Goal: Find specific page/section

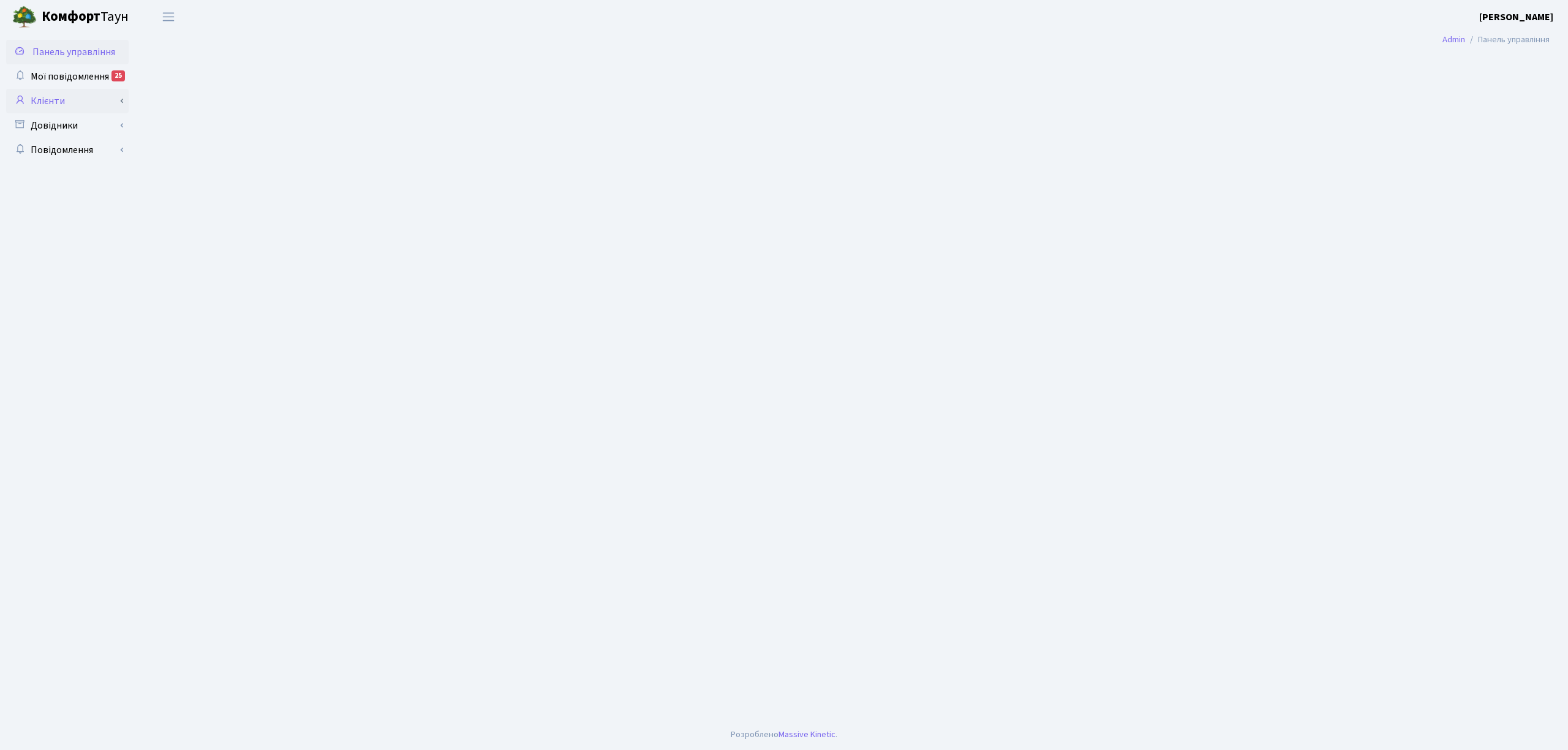
click at [55, 100] on link "Клієнти" at bounding box center [67, 100] width 123 height 25
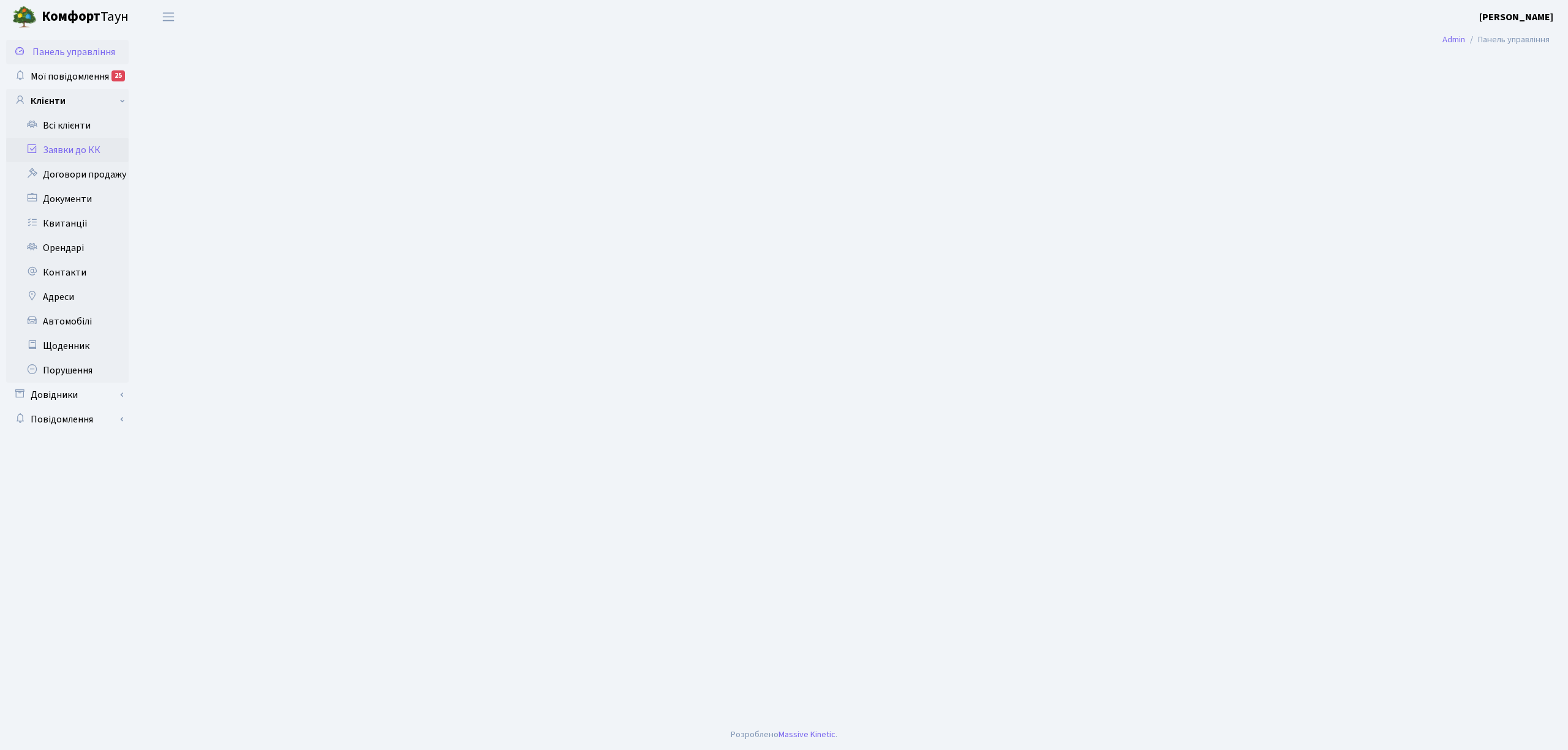
click at [70, 149] on link "Заявки до КК" at bounding box center [67, 150] width 123 height 25
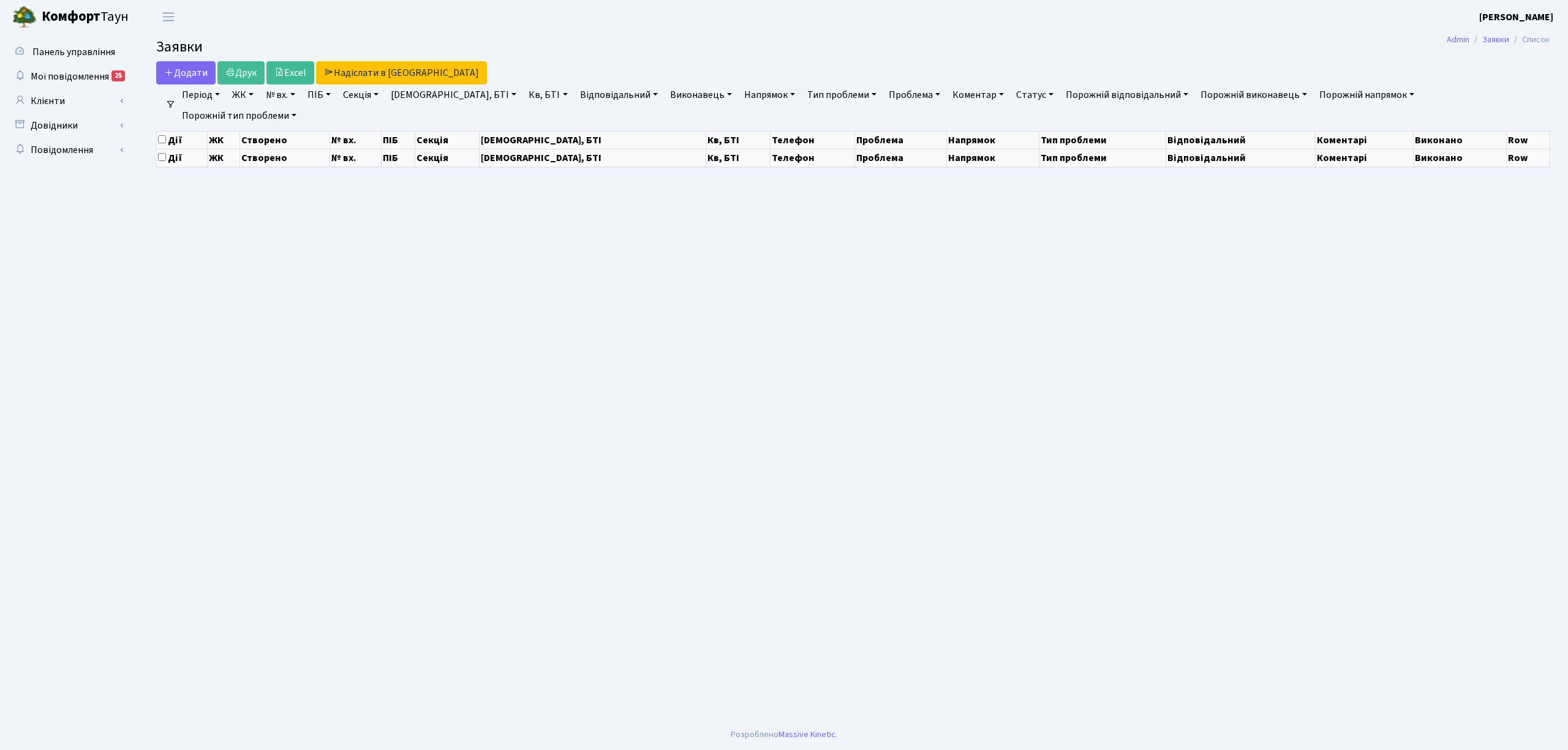
select select "25"
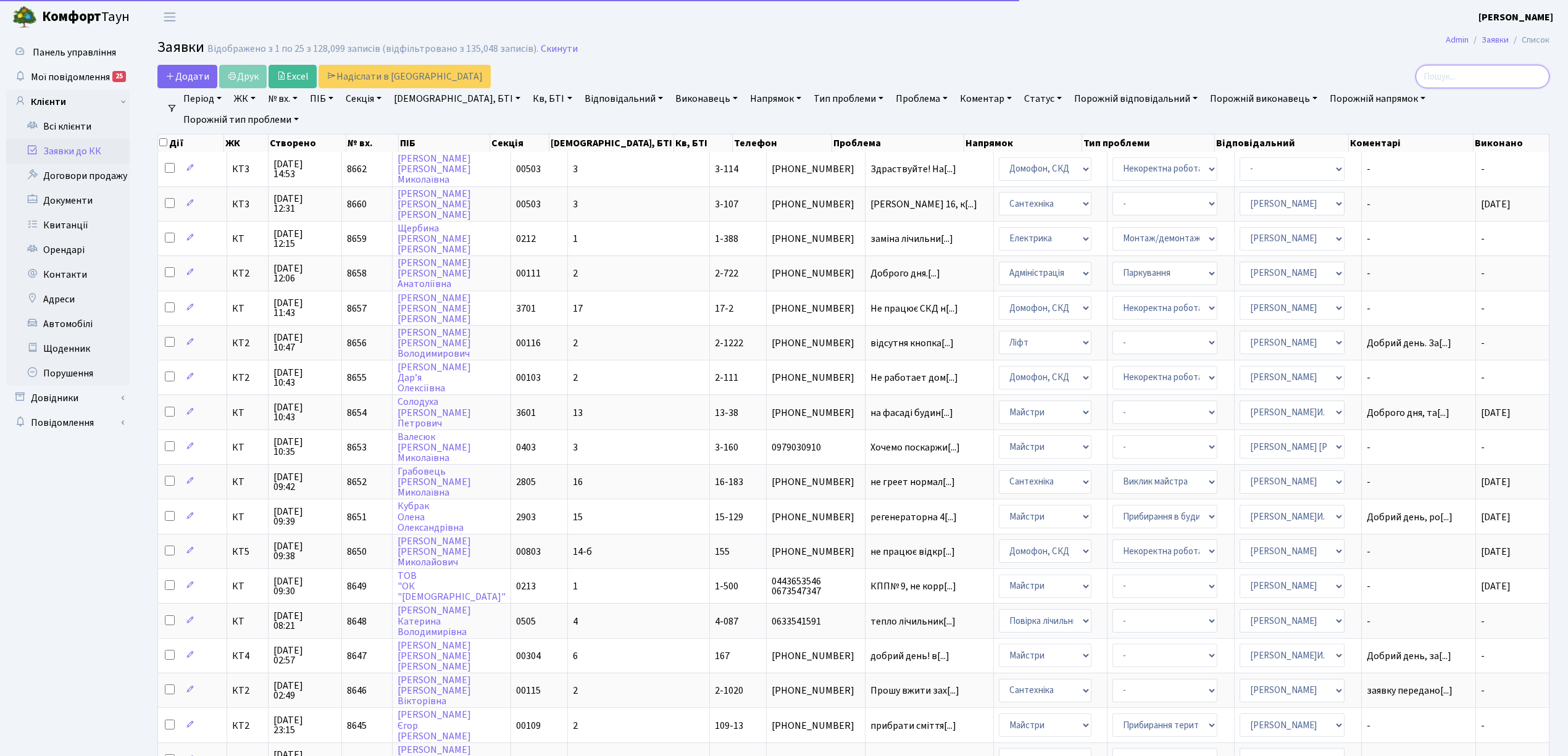
click at [1475, 75] on input "search" at bounding box center [1482, 76] width 134 height 23
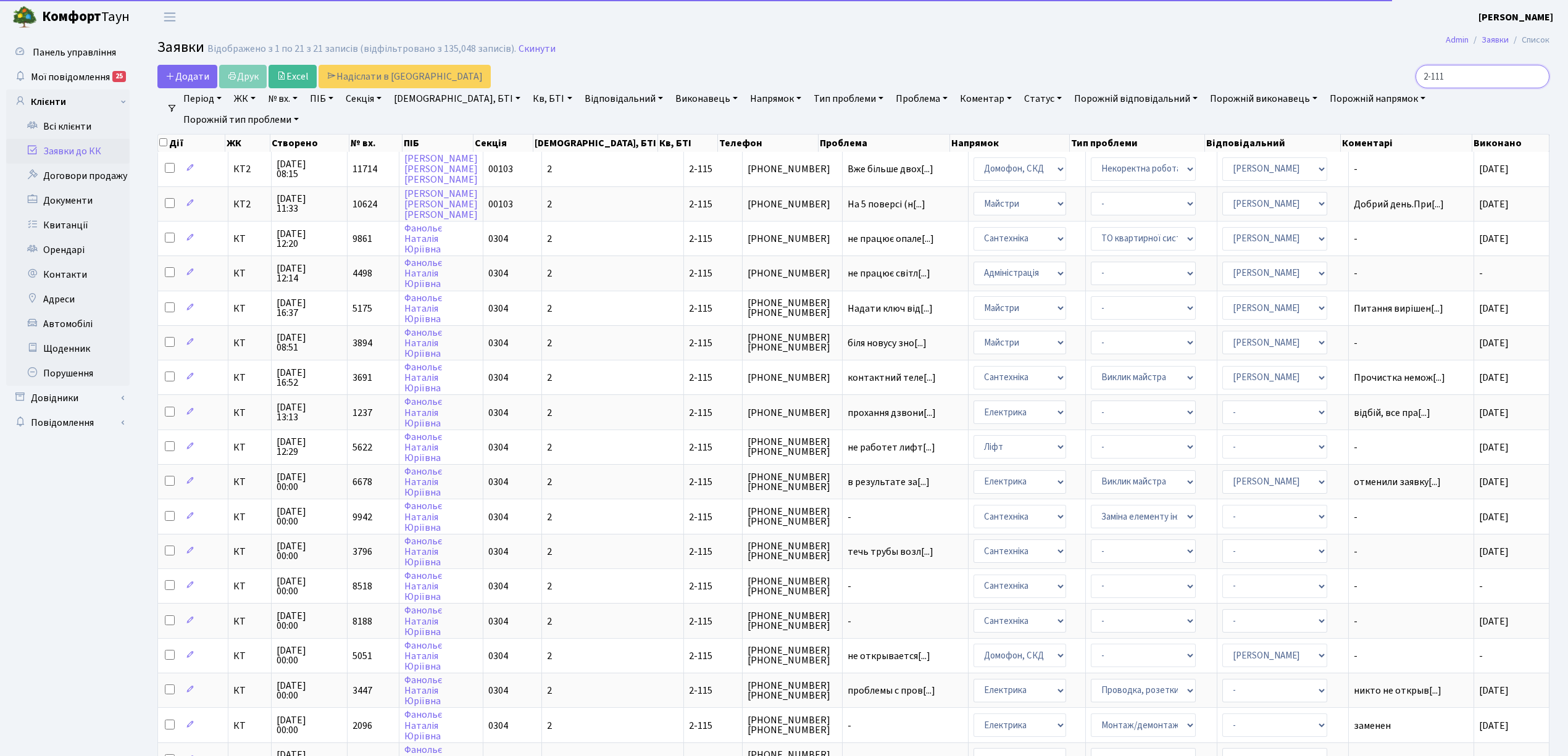
type input "2-1115"
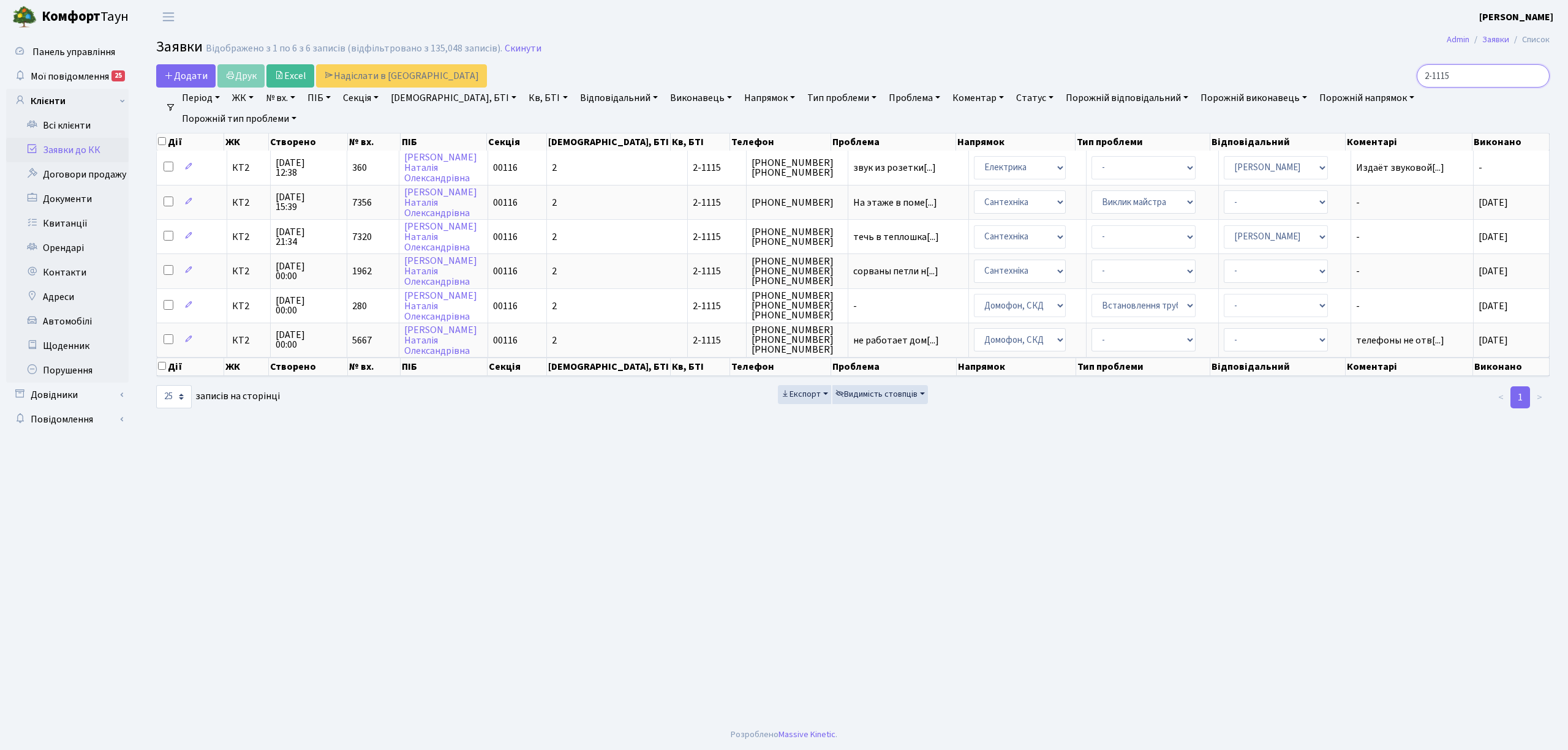
click at [1539, 75] on input "2-1115" at bounding box center [1483, 76] width 133 height 23
